Goal: Task Accomplishment & Management: Manage account settings

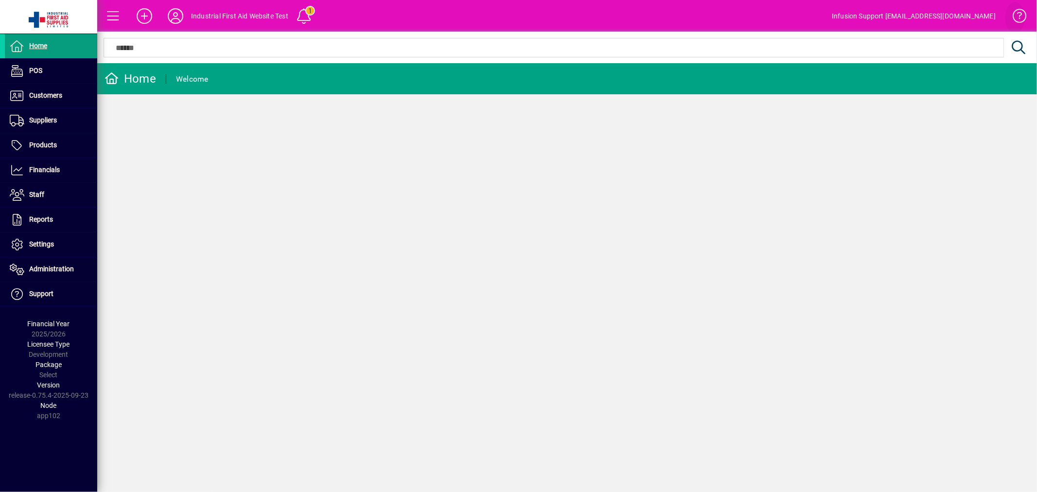
click at [1022, 9] on span at bounding box center [1014, 17] width 23 height 23
click at [38, 242] on span "Settings" at bounding box center [41, 244] width 25 height 8
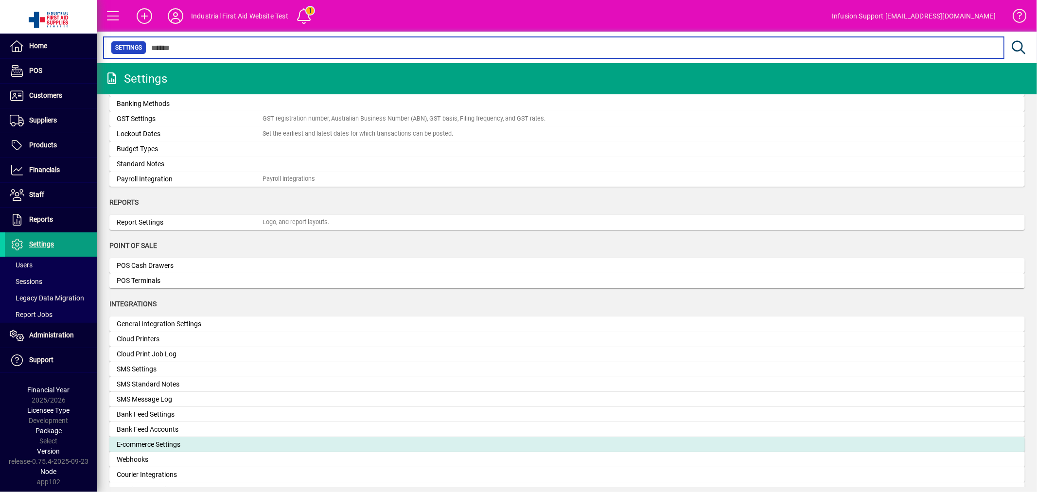
scroll to position [162, 0]
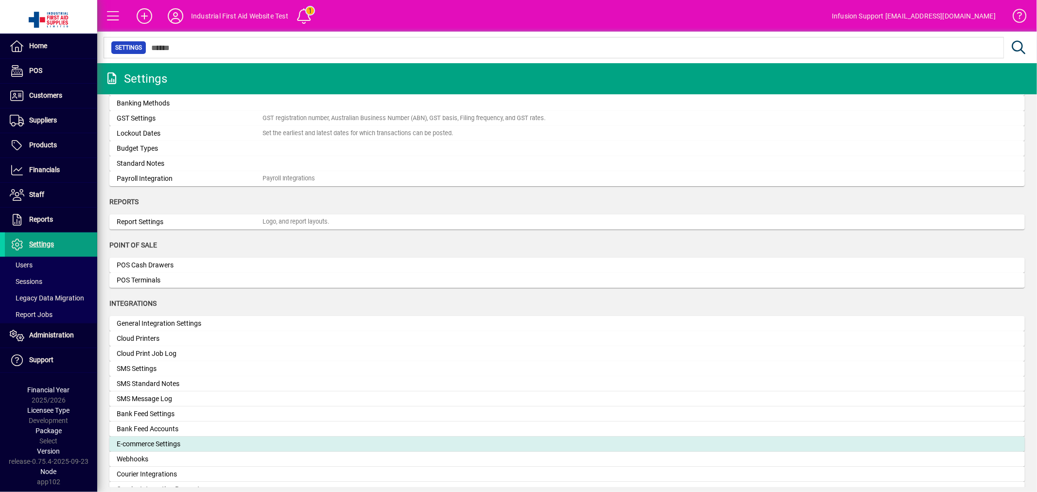
click at [176, 441] on div "E-commerce Settings" at bounding box center [190, 444] width 146 height 10
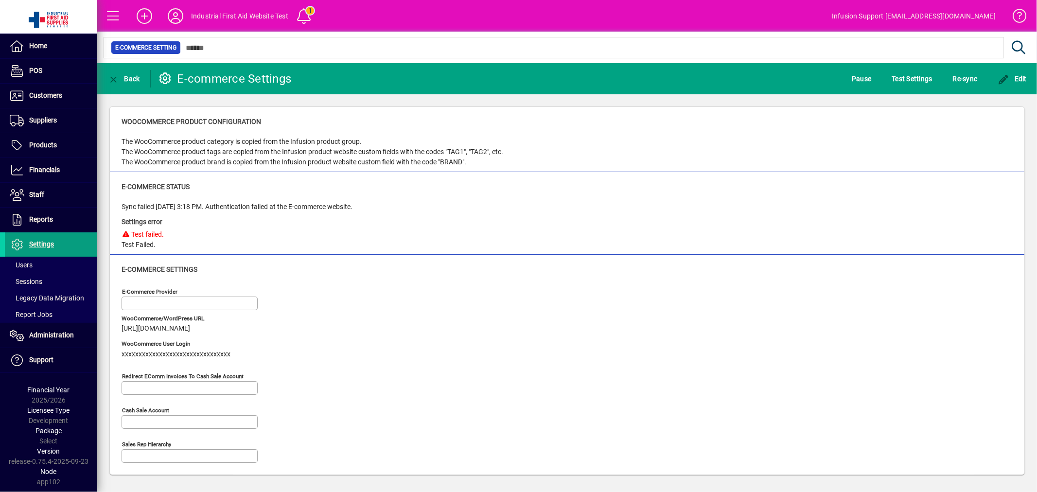
type input "**********"
type input "**"
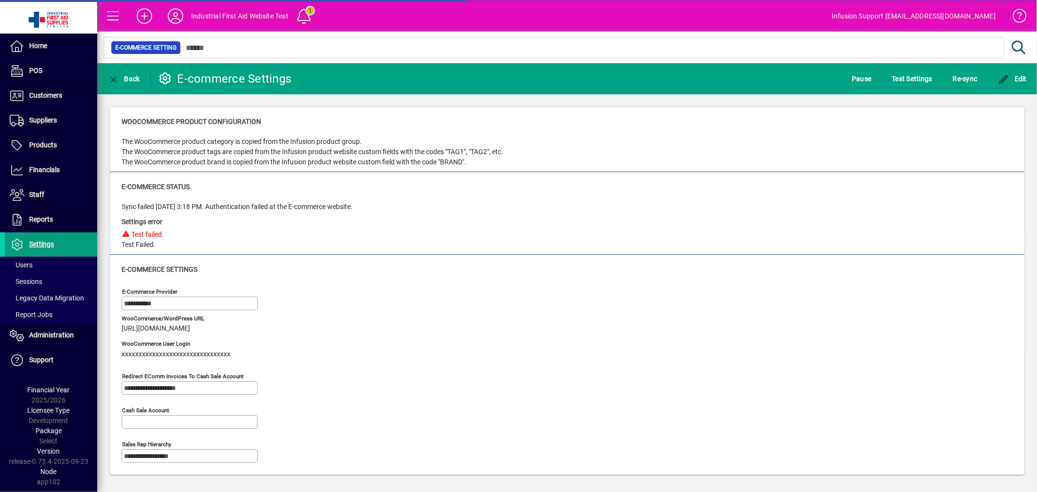
type input "**********"
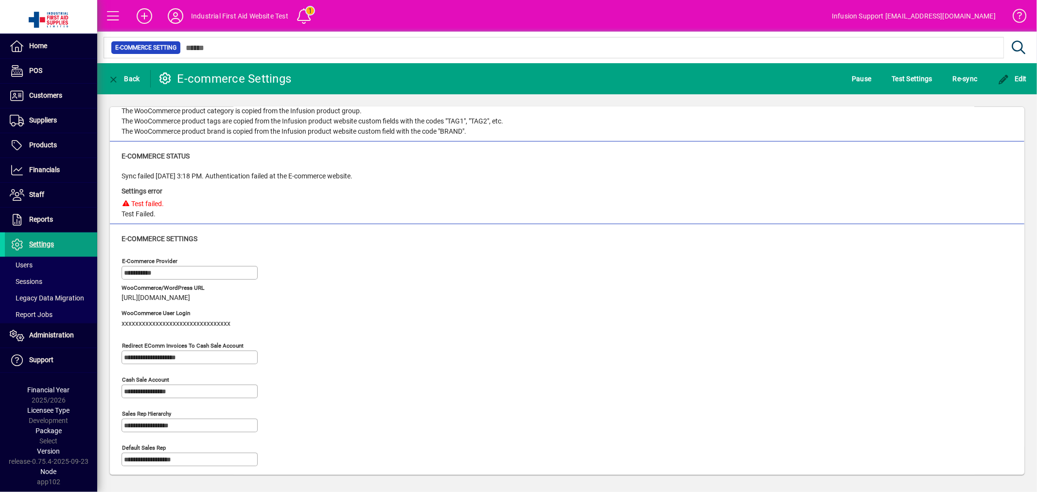
scroll to position [30, 0]
drag, startPoint x: 122, startPoint y: 173, endPoint x: 387, endPoint y: 172, distance: 264.4
click at [387, 172] on div "Sync failed [DATE] 3:18 PM. Authentication failed at the E-commerce website. Se…" at bounding box center [566, 196] width 891 height 48
copy div "Sync failed [DATE] 3:18 PM. Authentication failed at the E-commerce website."
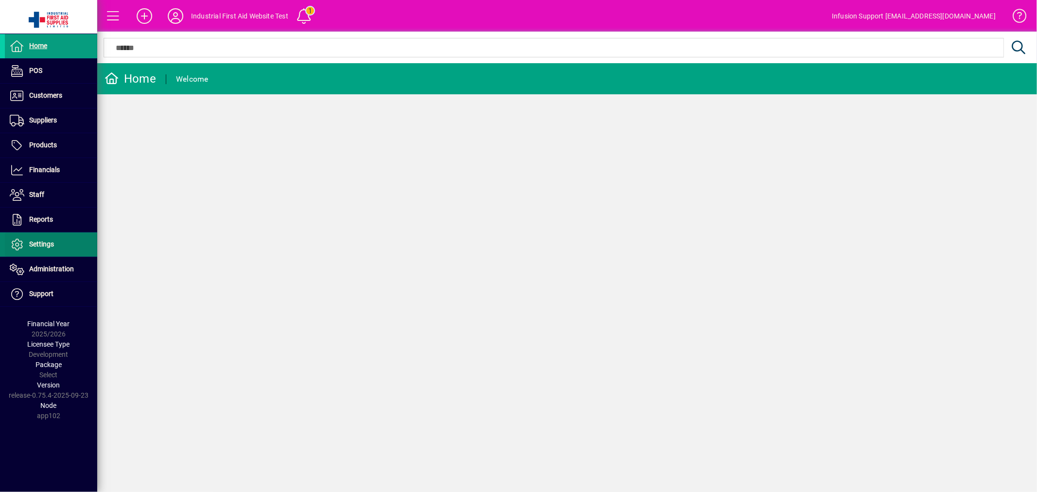
click at [31, 240] on span "Settings" at bounding box center [29, 245] width 49 height 12
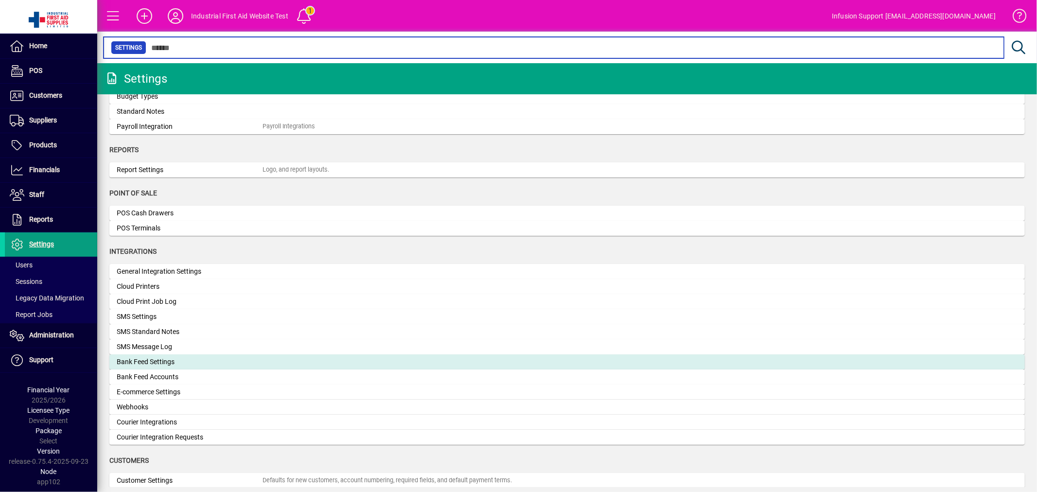
scroll to position [215, 0]
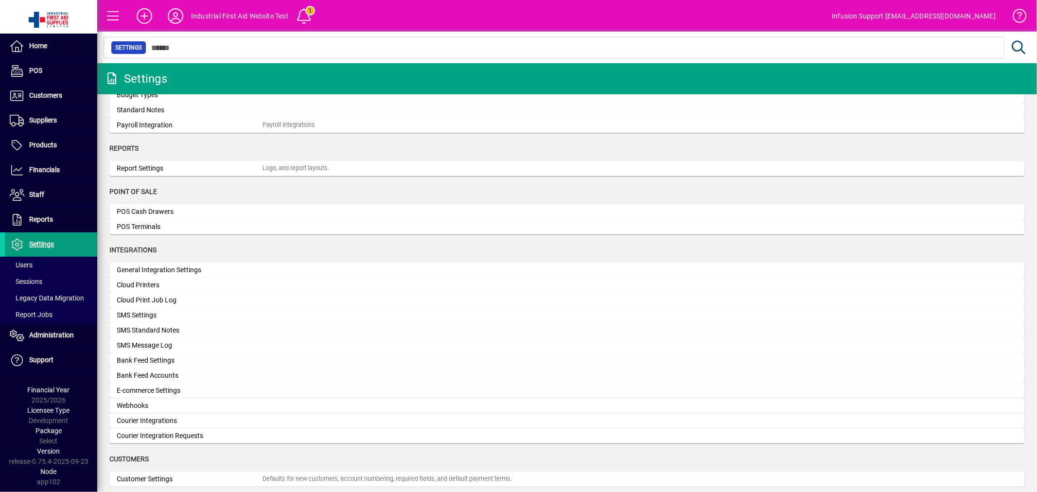
click at [157, 386] on div "E-commerce Settings" at bounding box center [190, 390] width 146 height 10
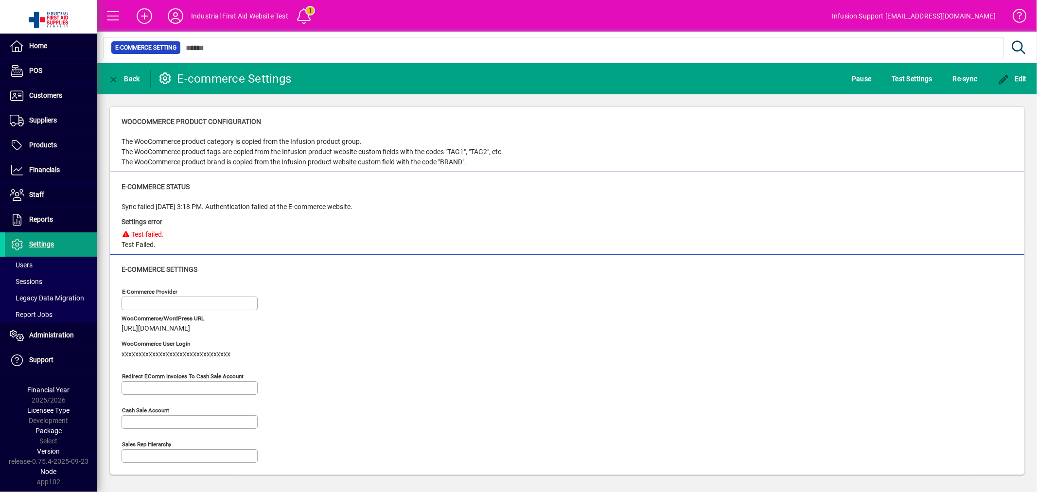
type input "**********"
type input "**"
type input "**********"
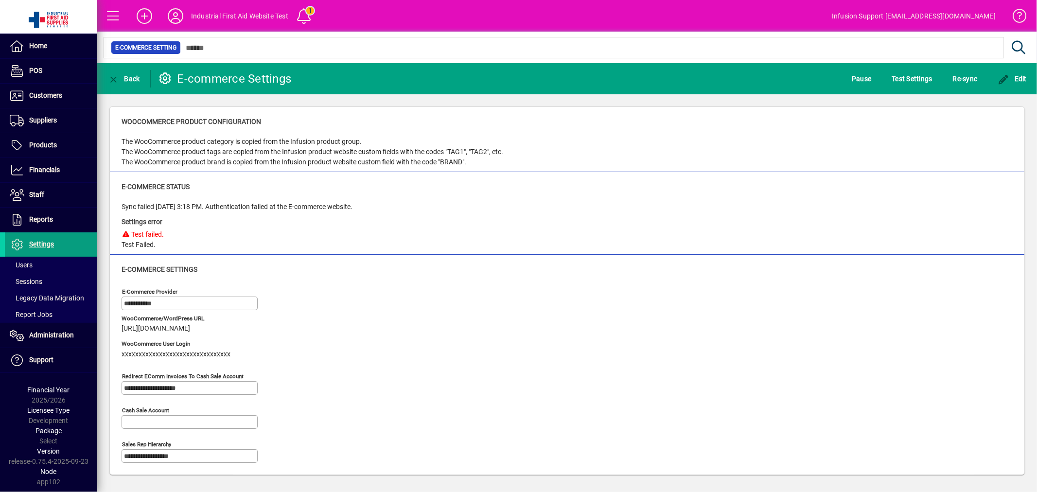
type input "**********"
drag, startPoint x: 122, startPoint y: 206, endPoint x: 380, endPoint y: 207, distance: 257.1
click at [380, 207] on div "Sync failed [DATE] 3:18 PM. Authentication failed at the E-commerce website. Se…" at bounding box center [566, 226] width 891 height 48
copy div "Sync failed [DATE] 3:18 PM. Authentication failed at the E-commerce website."
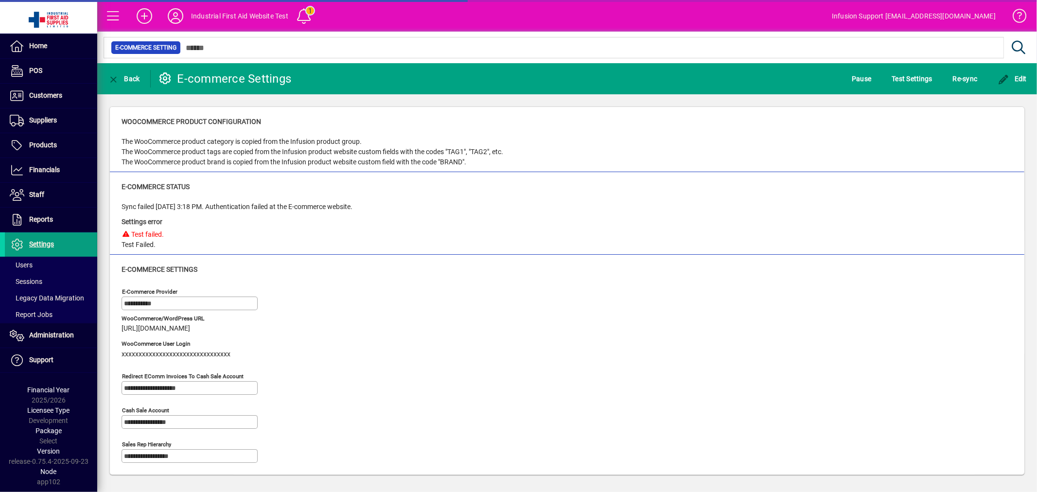
click at [329, 268] on div "E-commerce Settings" at bounding box center [566, 269] width 891 height 10
click at [328, 226] on div "Settings error Test failed. Test Failed." at bounding box center [236, 231] width 231 height 38
drag, startPoint x: 198, startPoint y: 328, endPoint x: 121, endPoint y: 328, distance: 77.3
copy span "[URL][DOMAIN_NAME]"
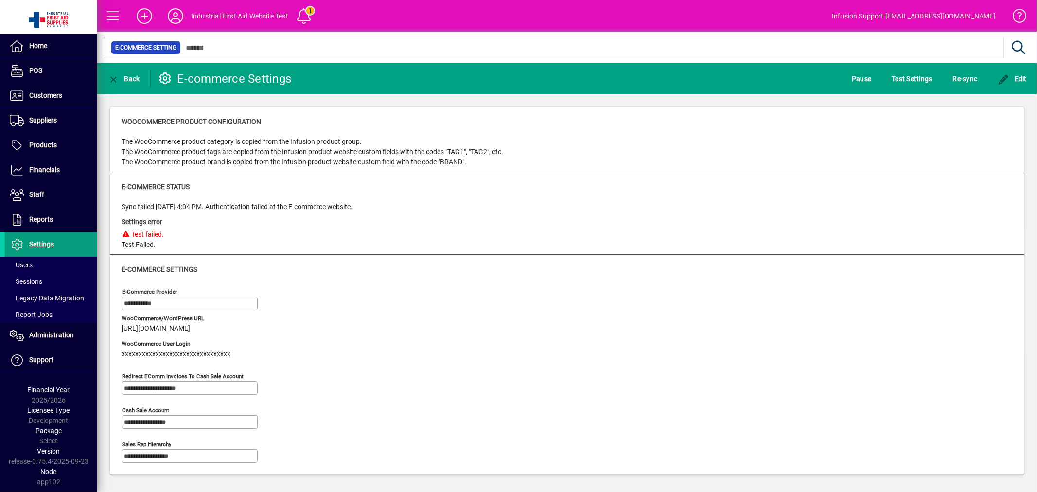
click at [271, 247] on div "Settings error Test failed. Test Failed." at bounding box center [236, 231] width 231 height 38
click at [402, 369] on div "**********" at bounding box center [268, 386] width 294 height 34
click at [1008, 75] on icon "button" at bounding box center [1004, 80] width 12 height 10
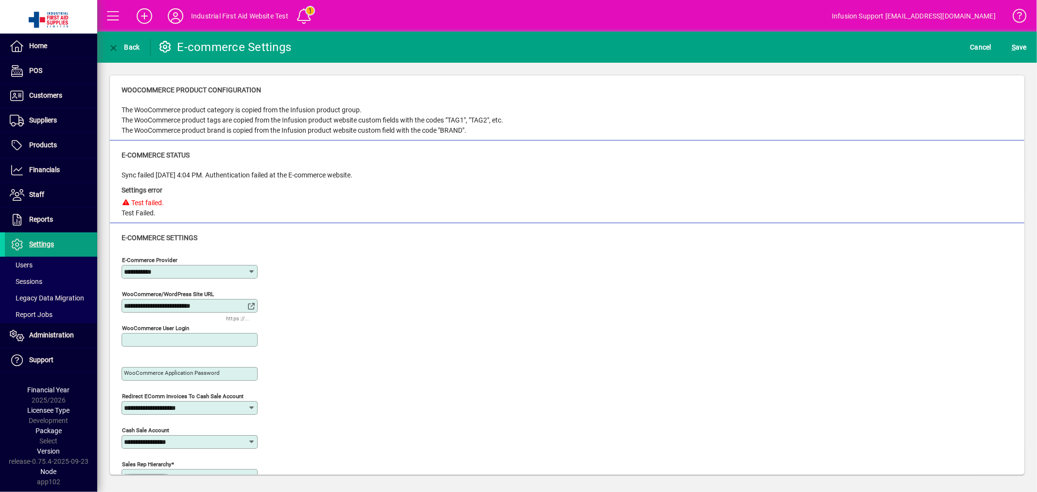
click at [209, 338] on input "WooCommerce User Login" at bounding box center [190, 340] width 133 height 8
click at [371, 293] on div "**********" at bounding box center [268, 304] width 294 height 34
click at [977, 41] on span "Cancel" at bounding box center [980, 47] width 21 height 16
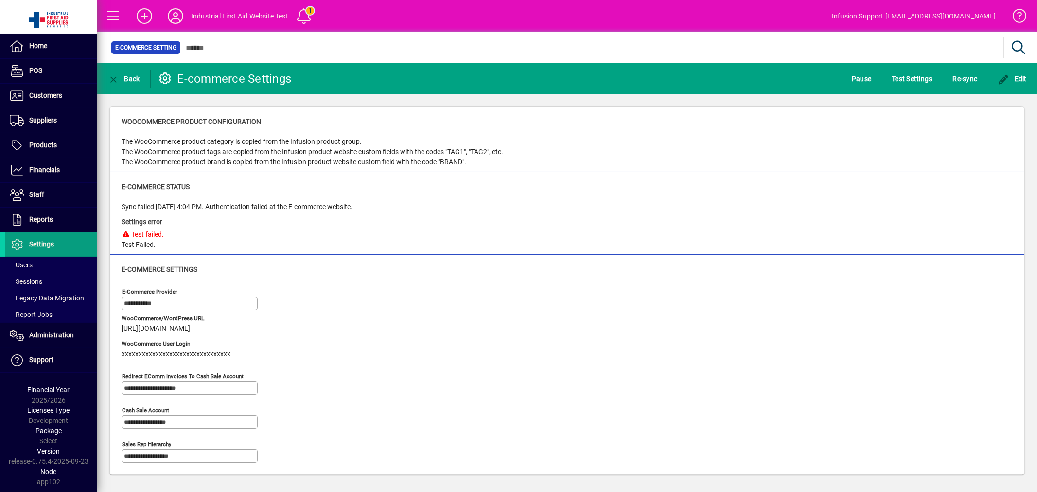
click at [381, 303] on div "**********" at bounding box center [268, 301] width 294 height 34
click at [892, 76] on span "Test Settings" at bounding box center [912, 79] width 40 height 16
click at [864, 78] on span "Pause" at bounding box center [860, 79] width 19 height 16
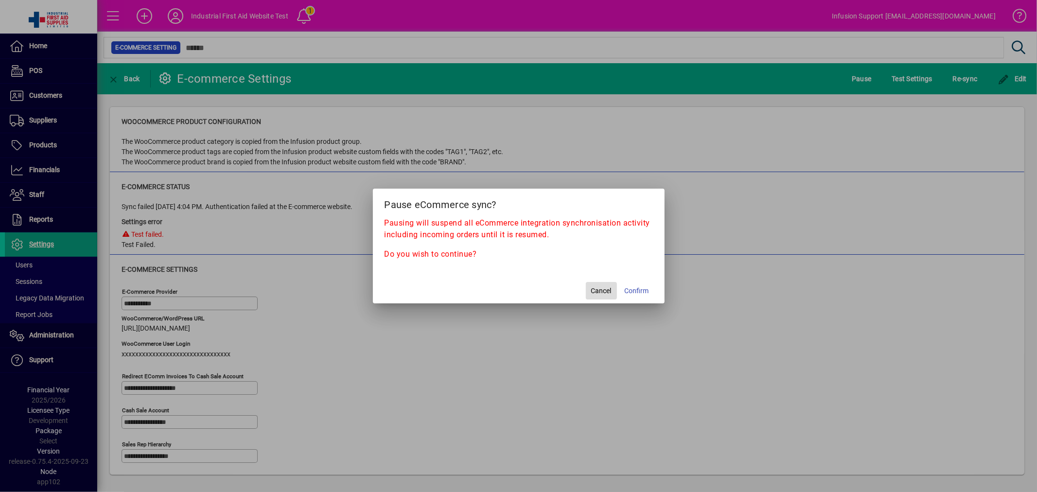
click at [601, 289] on span "Cancel" at bounding box center [601, 291] width 20 height 10
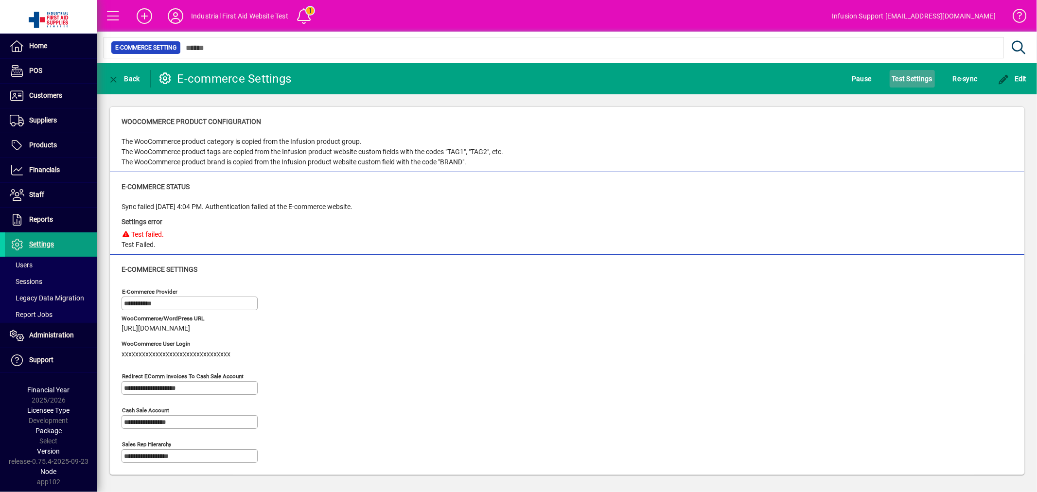
click at [915, 79] on span "Test Settings" at bounding box center [912, 79] width 40 height 16
click at [187, 244] on div "Settings error Test failed. Test Failed." at bounding box center [236, 231] width 231 height 38
drag, startPoint x: 120, startPoint y: 183, endPoint x: 199, endPoint y: 245, distance: 100.7
click at [199, 245] on div "E-commerce Status Sync failed 02/10/2025 4:04 PM. Authentication failed at the …" at bounding box center [567, 213] width 914 height 83
copy div "E-commerce Status Sync failed 02/10/2025 4:04 PM. Authentication failed at the …"
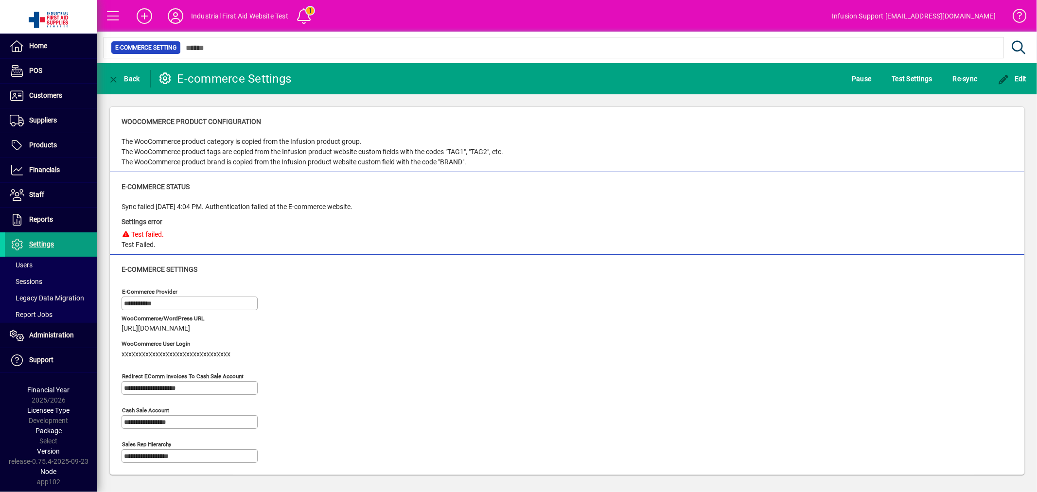
drag, startPoint x: 396, startPoint y: 231, endPoint x: 270, endPoint y: 248, distance: 126.5
click at [396, 232] on div "Sync failed 02/10/2025 4:04 PM. Authentication failed at the E-commerce website…" at bounding box center [566, 226] width 891 height 48
drag, startPoint x: 191, startPoint y: 14, endPoint x: 298, endPoint y: 6, distance: 106.7
click at [298, 6] on mat-toolbar-row "Industrial First Aid Website Test 1 Infusion Support support@infusionsoftware.c…" at bounding box center [566, 16] width 939 height 32
copy mat-toolbar-row "Industrial First Aid Website Test 1"
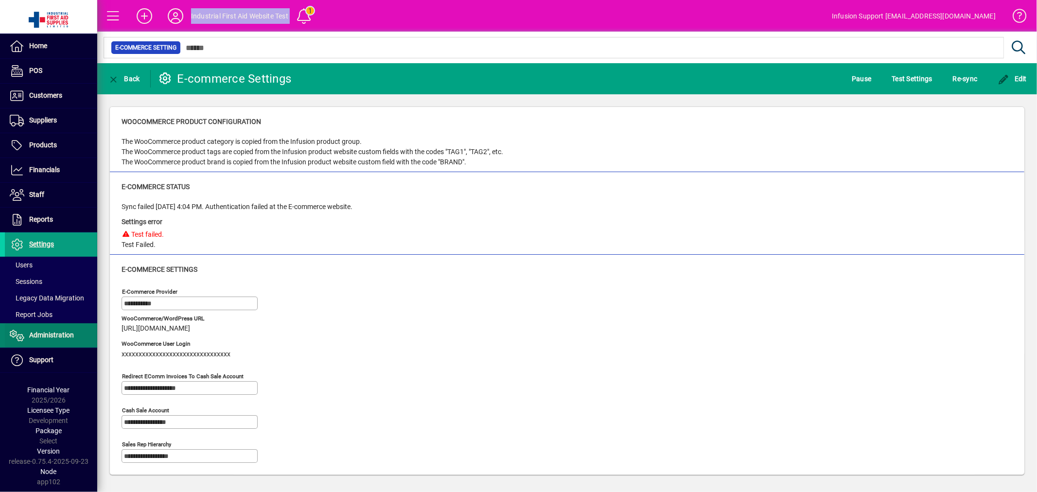
click at [65, 333] on span "Administration" at bounding box center [51, 335] width 45 height 8
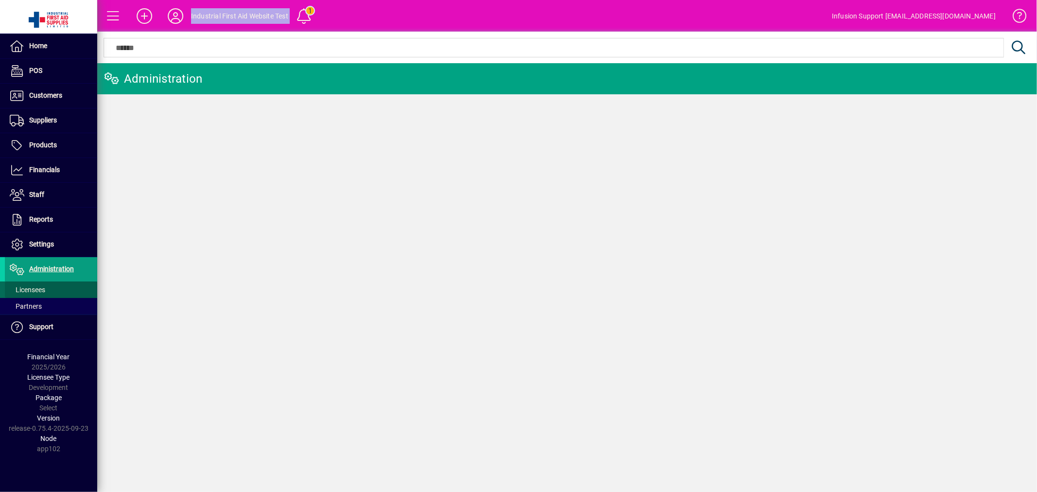
click at [56, 294] on span at bounding box center [51, 289] width 92 height 23
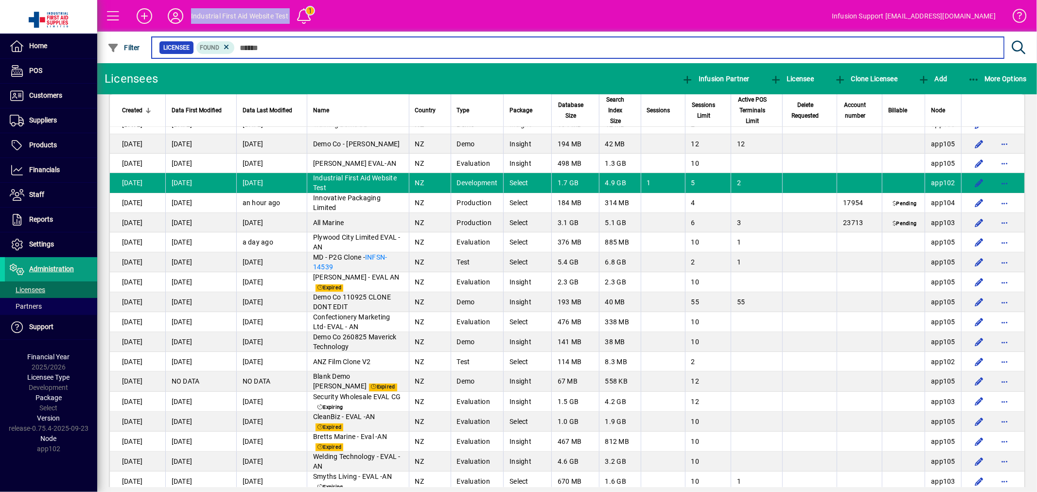
scroll to position [379, 0]
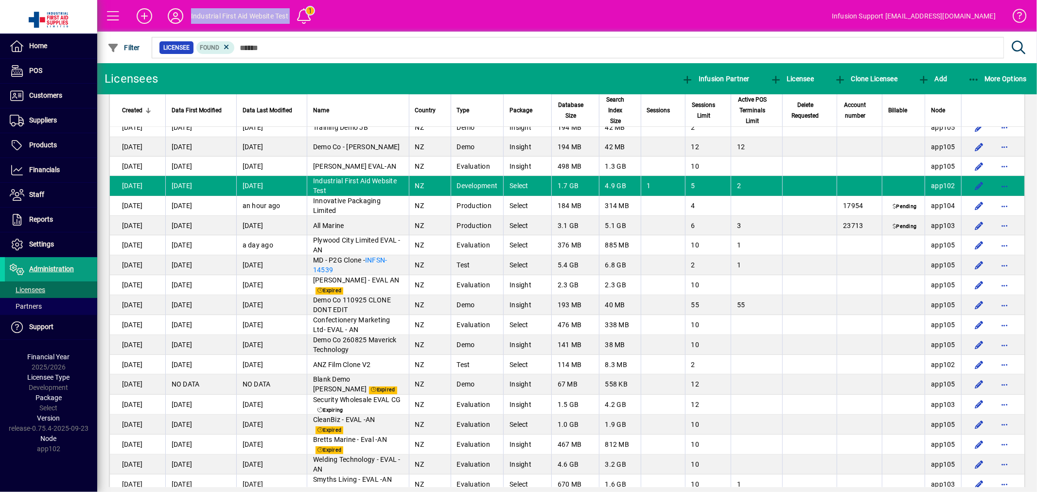
click at [359, 184] on span "Industrial First Aid Website Test" at bounding box center [355, 185] width 84 height 17
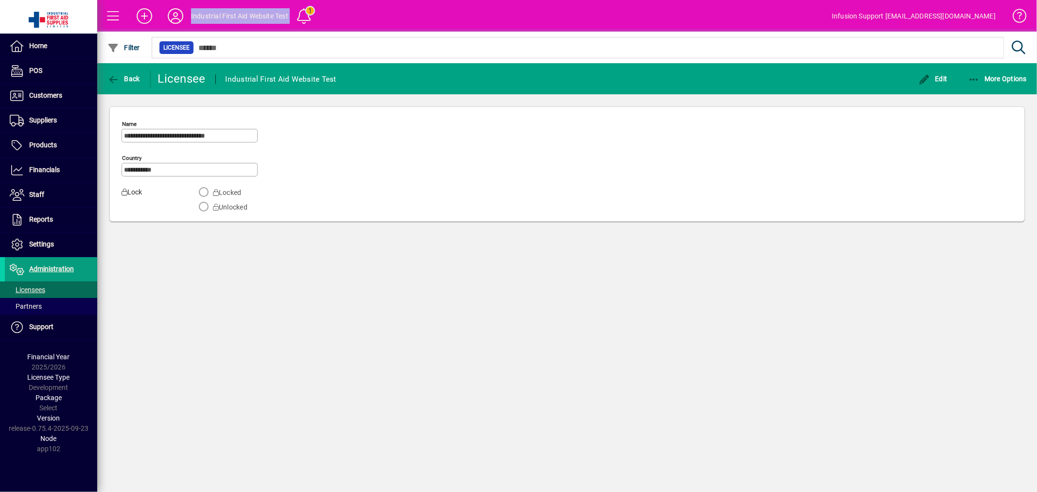
click at [524, 138] on div "**********" at bounding box center [566, 167] width 891 height 100
click at [42, 239] on span "Settings" at bounding box center [29, 245] width 49 height 12
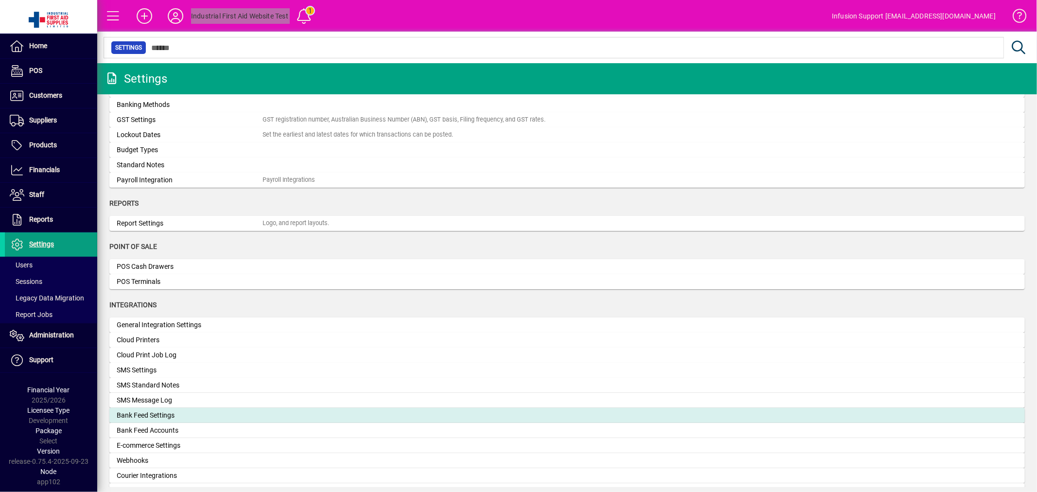
scroll to position [161, 0]
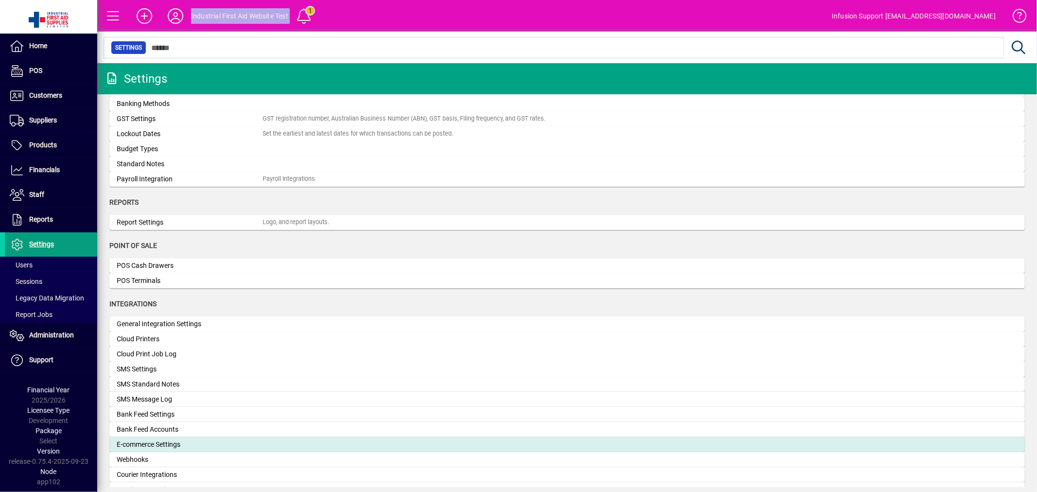
click at [178, 440] on div "E-commerce Settings" at bounding box center [190, 444] width 146 height 10
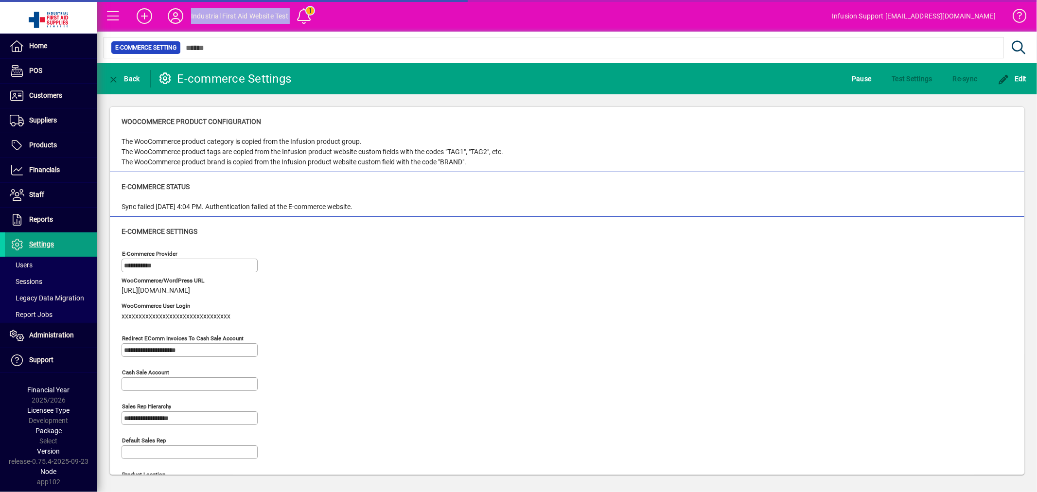
type input "**********"
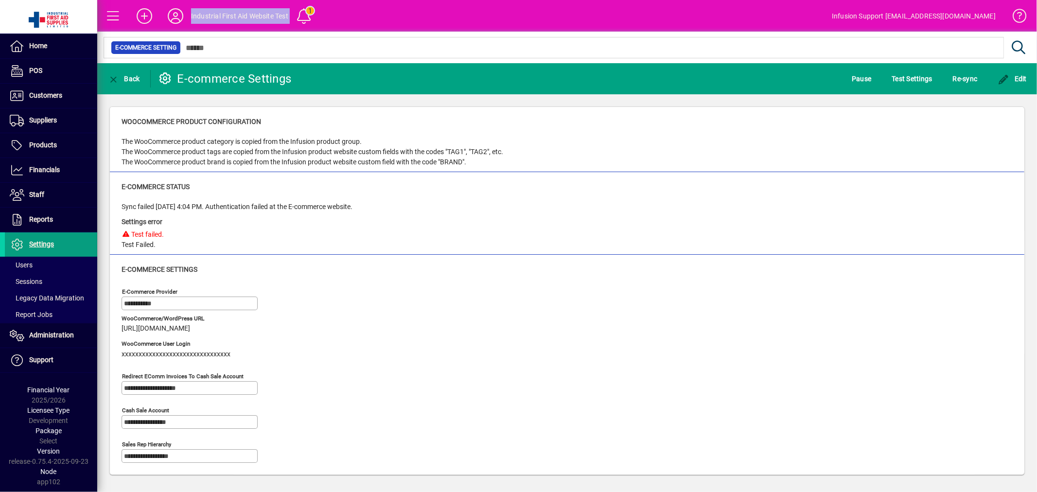
click at [297, 219] on div "Settings error Test failed. Test Failed." at bounding box center [236, 231] width 231 height 38
drag, startPoint x: 120, startPoint y: 202, endPoint x: 216, endPoint y: 245, distance: 105.7
click at [216, 245] on div "E-commerce Status Sync failed 02/10/2025 4:04 PM. Authentication failed at the …" at bounding box center [567, 213] width 914 height 83
copy div "Sync failed 02/10/2025 4:04 PM. Authentication failed at the E-commerce website…"
click at [859, 77] on span "Pause" at bounding box center [860, 79] width 19 height 16
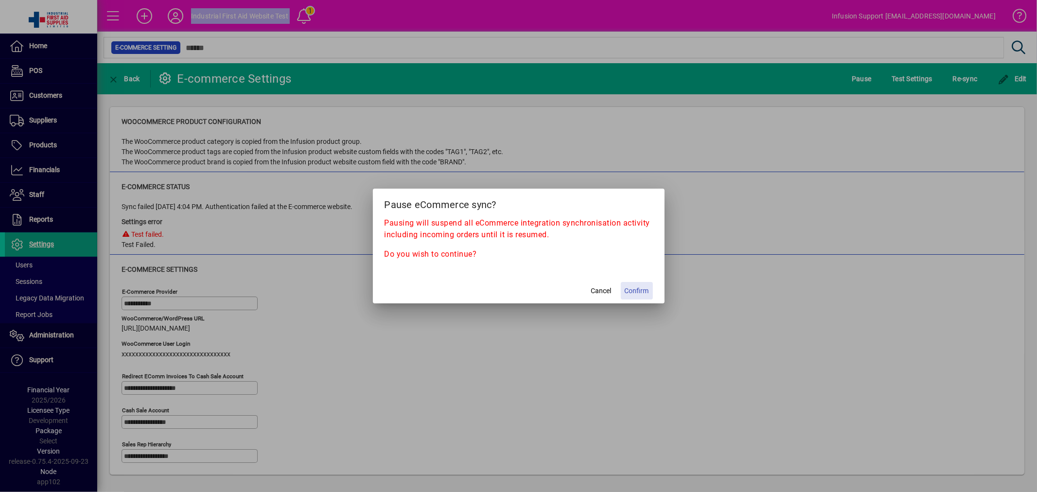
click at [628, 284] on span at bounding box center [637, 290] width 32 height 23
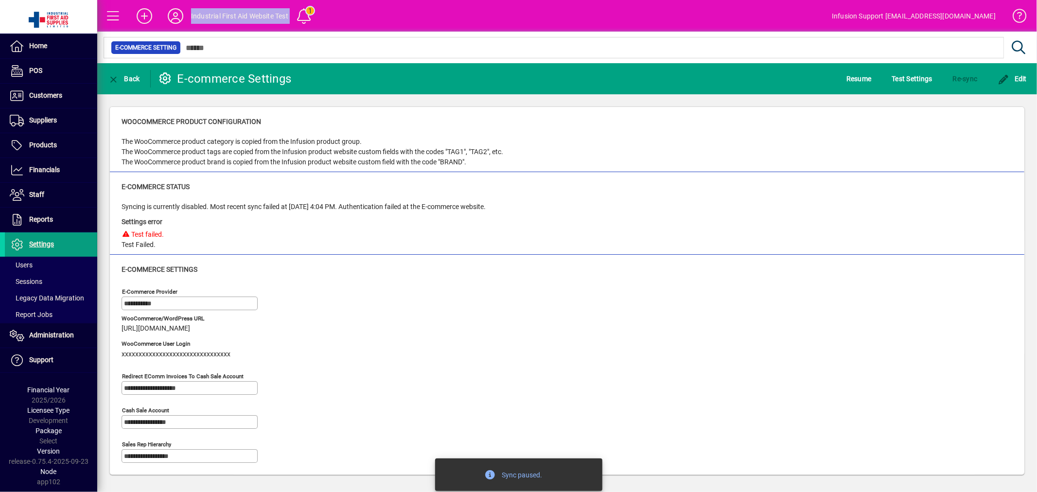
drag, startPoint x: 660, startPoint y: 208, endPoint x: 674, endPoint y: 214, distance: 15.4
click at [661, 212] on div "Syncing is currently disabled. Most recent sync failed at 02/10/2025 4:04 PM. A…" at bounding box center [566, 226] width 891 height 48
click at [893, 76] on span "Test Settings" at bounding box center [912, 79] width 40 height 16
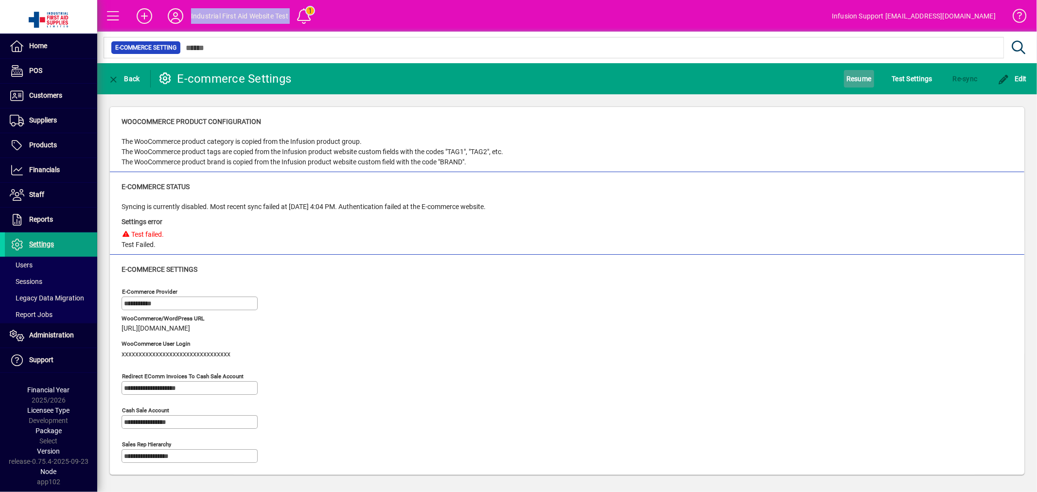
click at [855, 81] on span "Resume" at bounding box center [858, 79] width 25 height 16
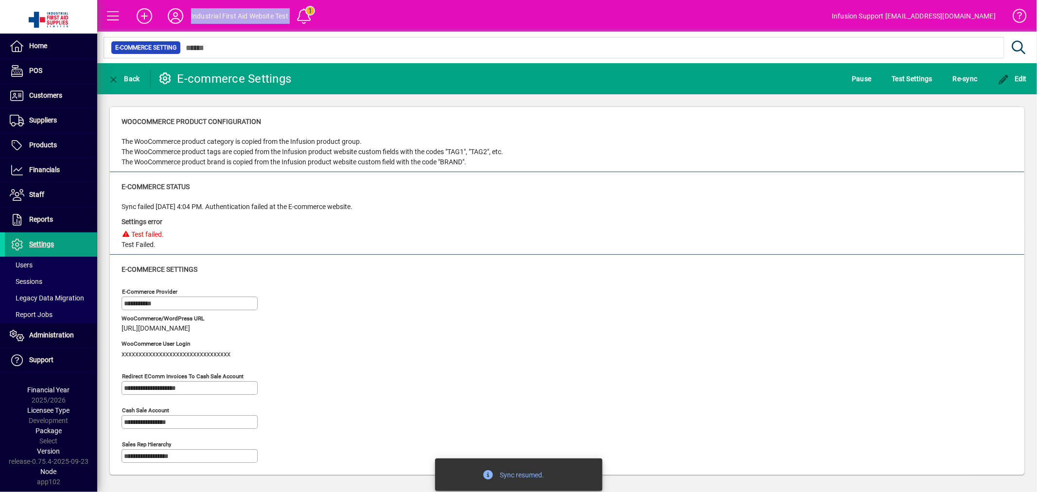
drag, startPoint x: 393, startPoint y: 321, endPoint x: 433, endPoint y: 318, distance: 40.4
click at [400, 321] on div "WooCommerce/WordPress URL https://firstaid.clik.co.nz" at bounding box center [268, 330] width 294 height 25
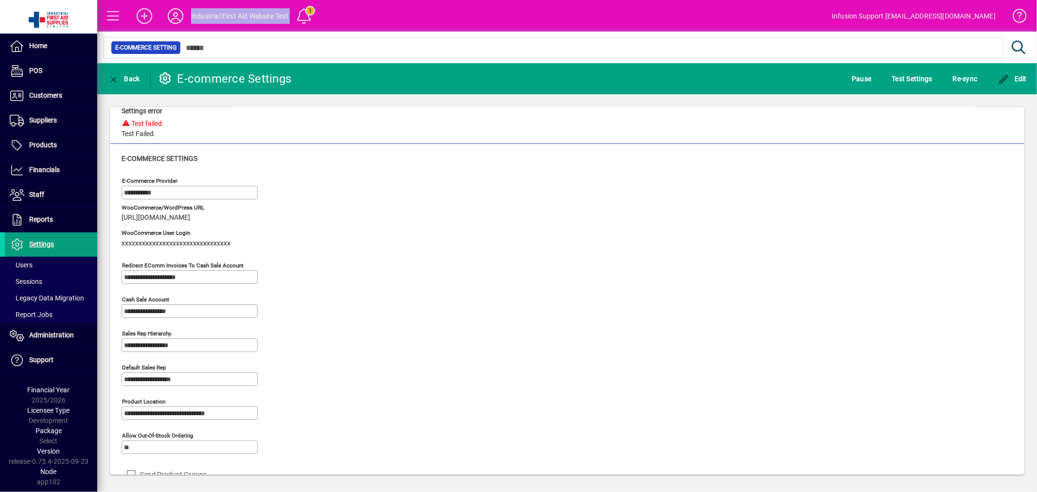
scroll to position [109, 0]
drag, startPoint x: 347, startPoint y: 226, endPoint x: 319, endPoint y: 226, distance: 27.7
click at [345, 225] on div "WooCommerce/WordPress URL https://firstaid.clik.co.nz" at bounding box center [268, 221] width 294 height 25
drag, startPoint x: 121, startPoint y: 220, endPoint x: 244, endPoint y: 227, distance: 122.7
click at [244, 227] on div "WooCommerce/WordPress URL https://firstaid.clik.co.nz" at bounding box center [268, 221] width 294 height 25
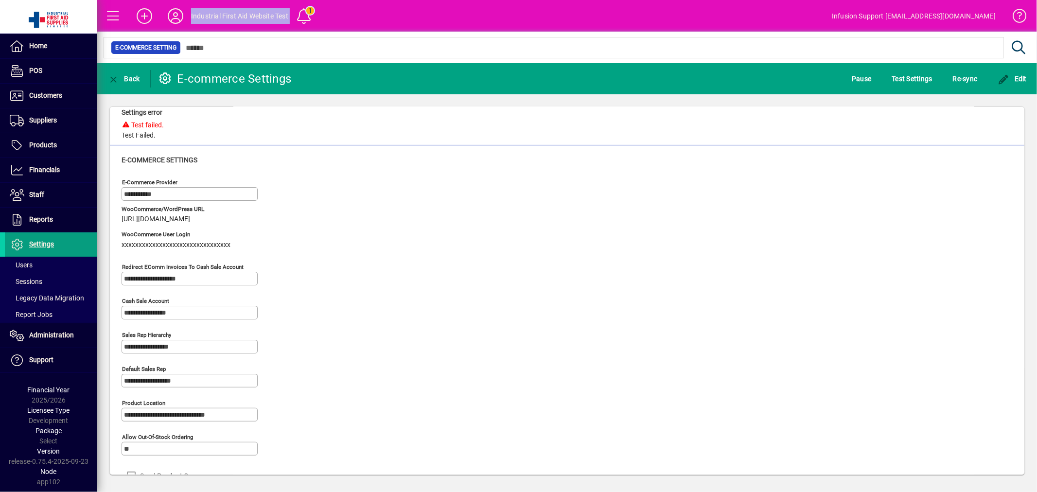
copy span "[URL][DOMAIN_NAME]"
drag, startPoint x: 486, startPoint y: 301, endPoint x: 318, endPoint y: 301, distance: 167.7
click at [485, 300] on div "**********" at bounding box center [566, 415] width 891 height 481
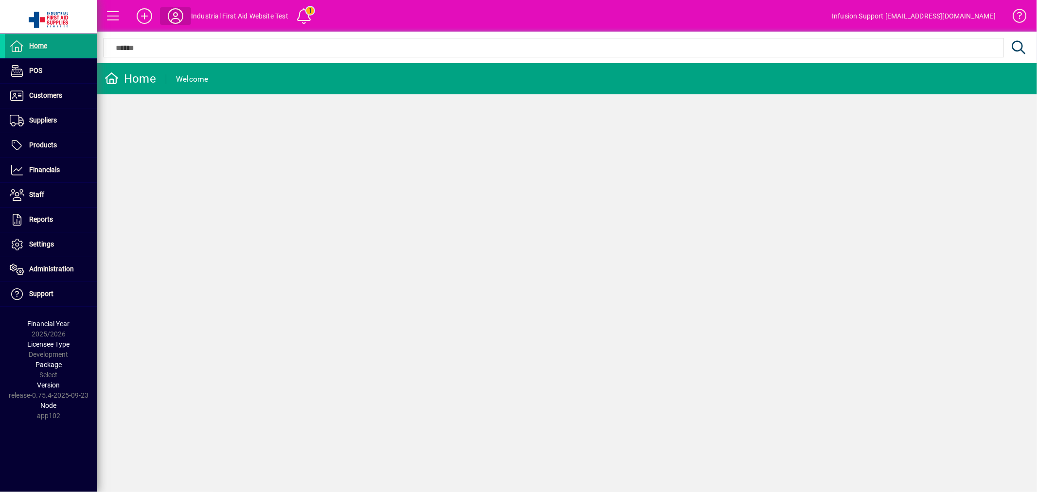
click at [168, 16] on icon at bounding box center [175, 16] width 19 height 16
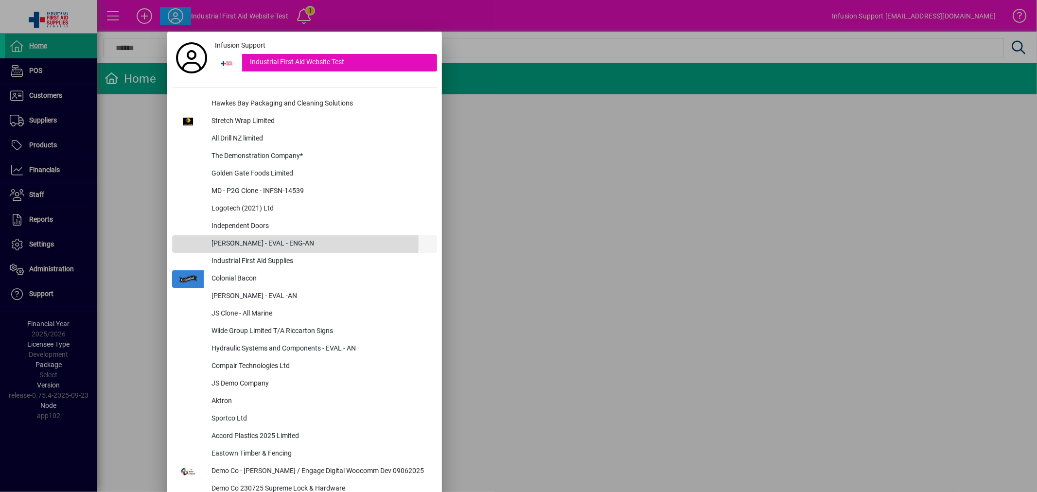
click at [246, 242] on div "[PERSON_NAME] - EVAL - ENG-AN" at bounding box center [320, 243] width 233 height 17
